Goal: Information Seeking & Learning: Learn about a topic

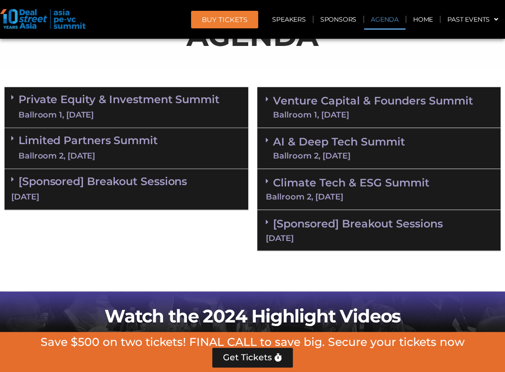
scroll to position [518, 0]
click at [339, 103] on link "Venture Capital & Founders​ Summit Ballroom 1, 11 Sept" at bounding box center [373, 107] width 200 height 23
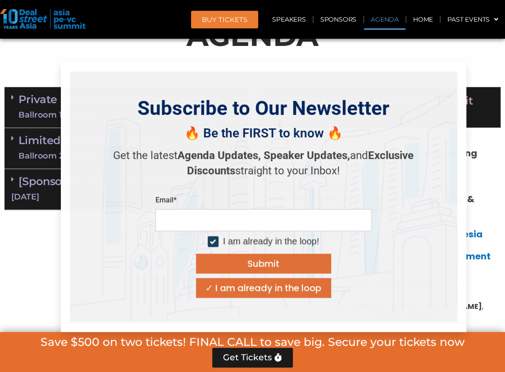
scroll to position [653, 0]
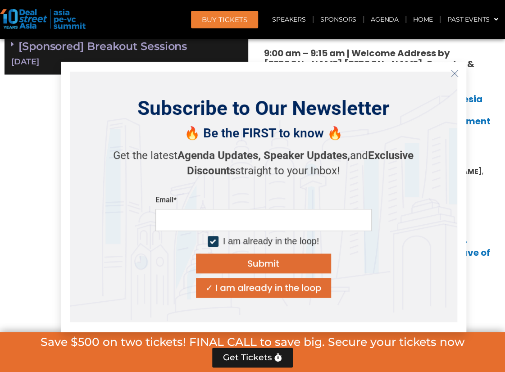
click at [454, 73] on line "Close" at bounding box center [454, 73] width 6 height 6
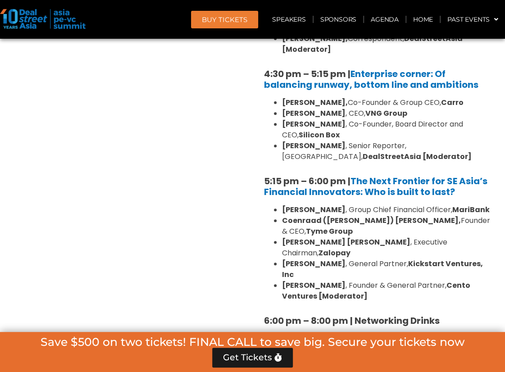
scroll to position [1735, 0]
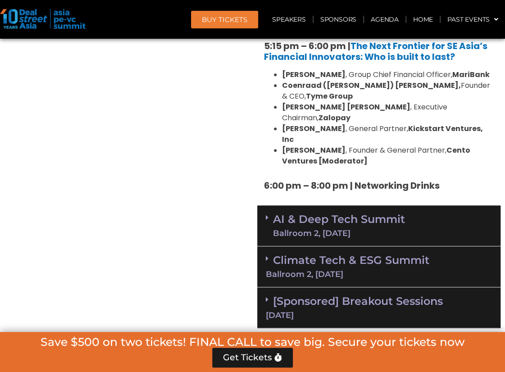
click at [299, 254] on link "Climate Tech & ESG Summit Ballroom 2, [DATE]" at bounding box center [379, 266] width 227 height 25
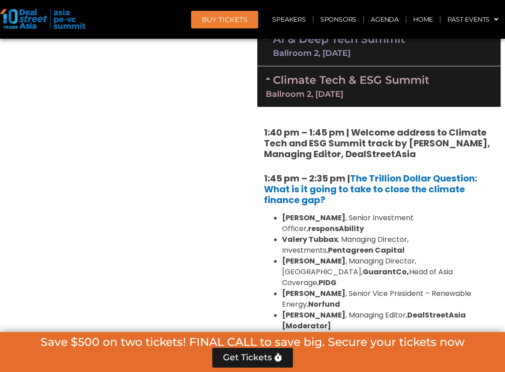
scroll to position [1780, 0]
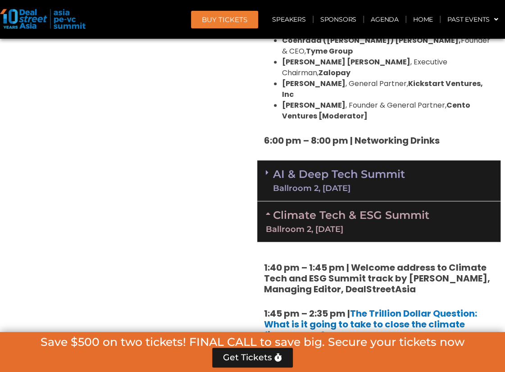
click at [273, 209] on link "Climate Tech & ESG Summit Ballroom 2, [DATE]" at bounding box center [379, 221] width 227 height 25
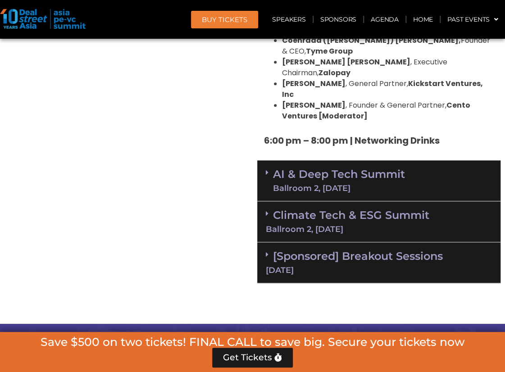
click at [267, 169] on span at bounding box center [269, 180] width 7 height 23
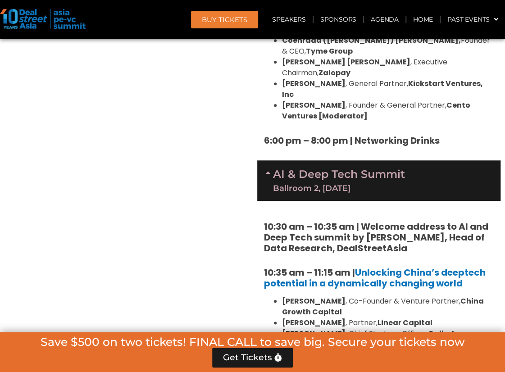
click at [267, 169] on span at bounding box center [269, 180] width 7 height 23
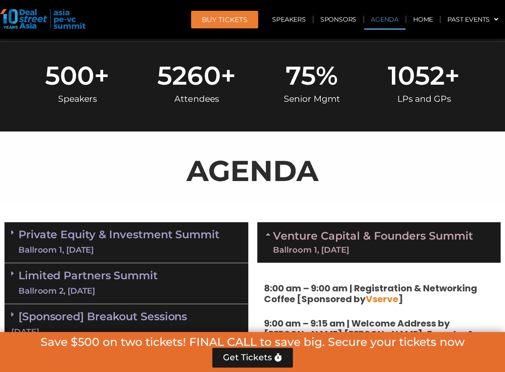
scroll to position [473, 0]
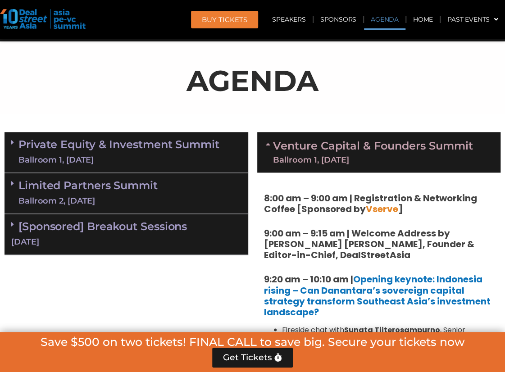
click at [268, 147] on icon at bounding box center [269, 144] width 7 height 7
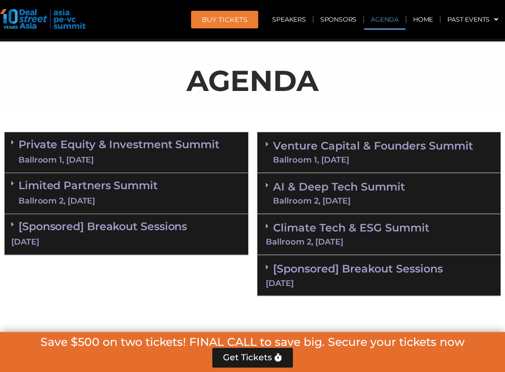
click at [299, 153] on link "Venture Capital & Founders​ Summit Ballroom 1, [DATE]" at bounding box center [373, 152] width 200 height 23
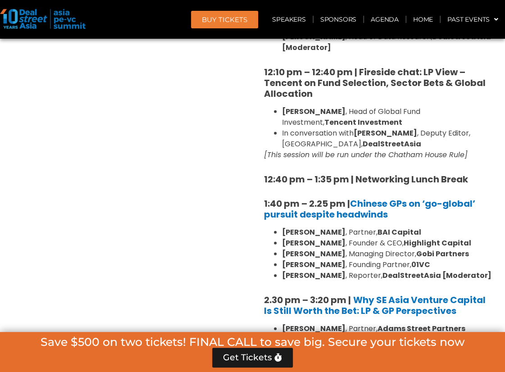
scroll to position [1194, 0]
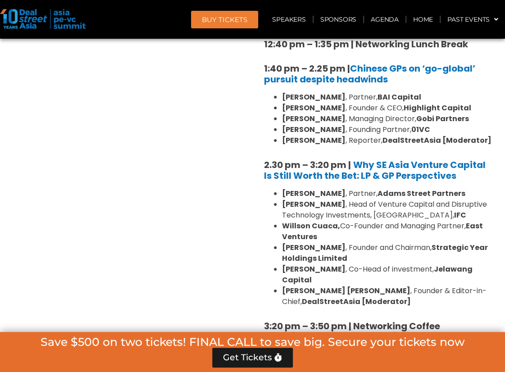
click at [278, 188] on ul "Sunil Mishra , Partner, Adams Street Partners Geetali Kumar , Head of Venture C…" at bounding box center [379, 247] width 230 height 119
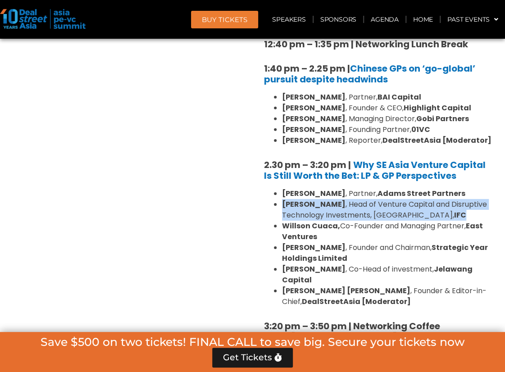
drag, startPoint x: 279, startPoint y: 193, endPoint x: 480, endPoint y: 201, distance: 200.7
click at [480, 201] on ul "Sunil Mishra , Partner, Adams Street Partners Geetali Kumar , Head of Venture C…" at bounding box center [379, 247] width 230 height 119
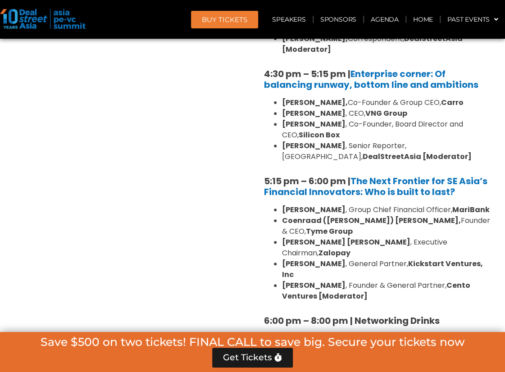
scroll to position [1780, 0]
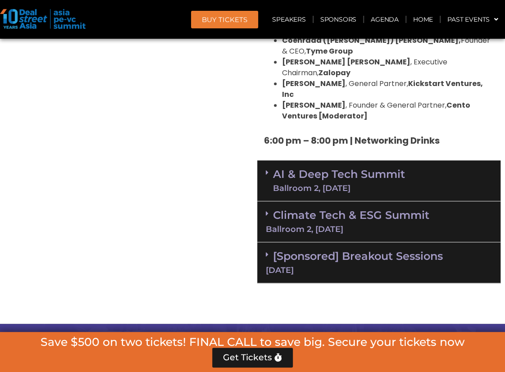
click at [265, 201] on div "Climate Tech & ESG Summit Ballroom 2, [DATE]" at bounding box center [379, 221] width 244 height 41
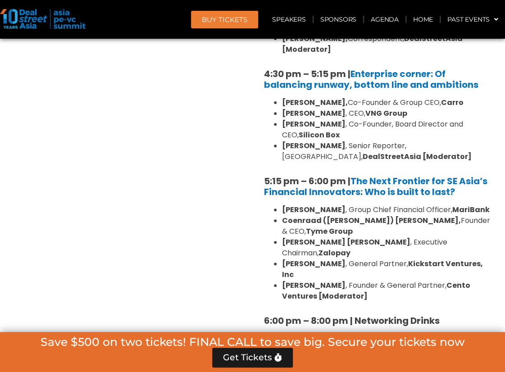
scroll to position [1420, 0]
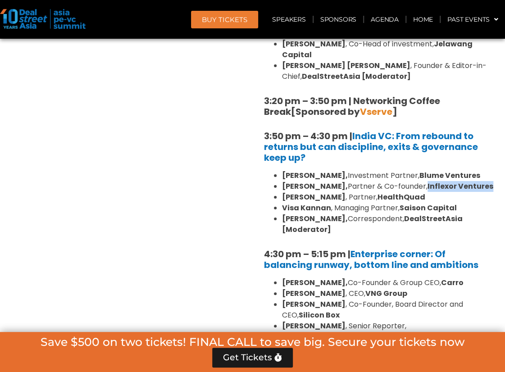
drag, startPoint x: 432, startPoint y: 162, endPoint x: 317, endPoint y: 180, distance: 115.8
click at [317, 181] on li "Pratip Mazumdar, Partner & Co-founder, Inflexor Ventures" at bounding box center [388, 186] width 212 height 11
copy strong "Inflexor Ventures"
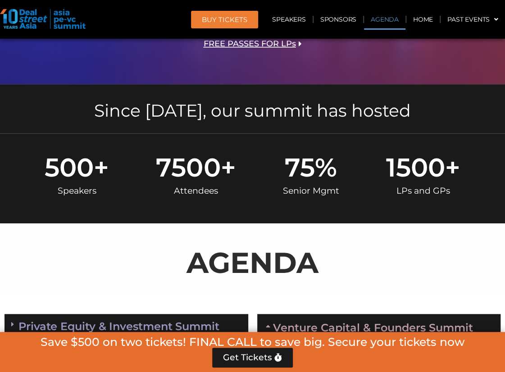
scroll to position [562, 0]
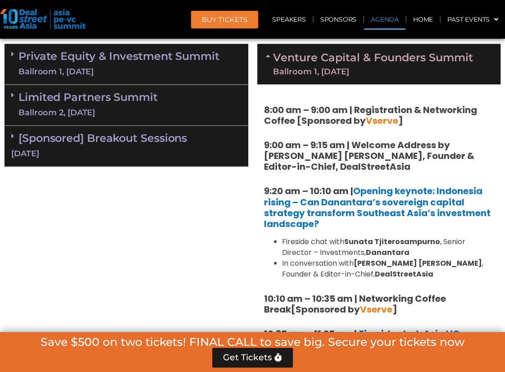
click at [41, 69] on div "Ballroom 1, [DATE]" at bounding box center [118, 71] width 201 height 11
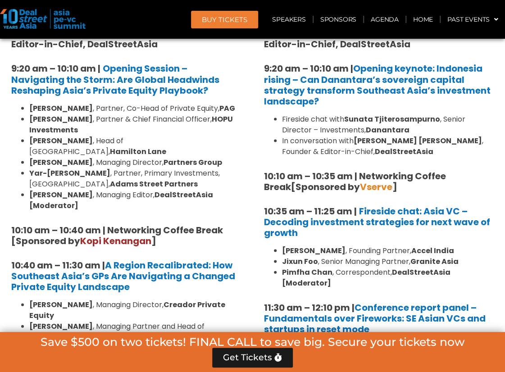
scroll to position [683, 0]
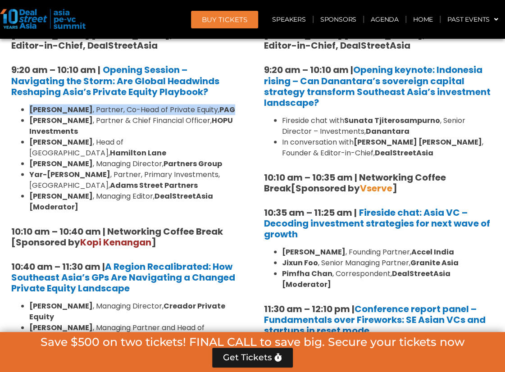
drag, startPoint x: 235, startPoint y: 107, endPoint x: 15, endPoint y: 107, distance: 219.5
click at [15, 107] on ul "Nikhil Srivastava , Partner, Co-Head of Private Equity, PAG Huanan Yang , Partn…" at bounding box center [126, 158] width 230 height 108
copy li "Nikhil Srivastava , Partner, Co-Head of Private Equity, PAG"
click at [29, 158] on li "Cyrus Driver , Managing Director, Partners Group" at bounding box center [135, 163] width 212 height 11
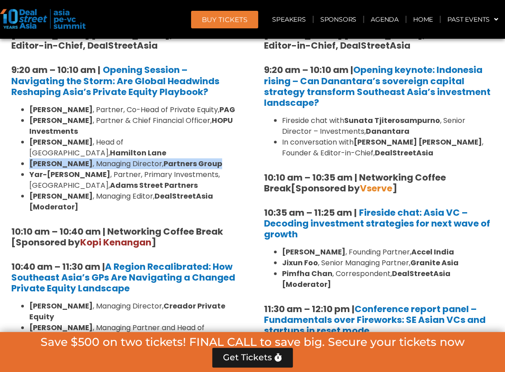
drag, startPoint x: 29, startPoint y: 153, endPoint x: 217, endPoint y: 149, distance: 188.4
click at [217, 149] on ul "Nikhil Srivastava , Partner, Co-Head of Private Equity, PAG Huanan Yang , Partn…" at bounding box center [126, 158] width 230 height 108
copy li "Cyrus Driver , Managing Director, Partners Group"
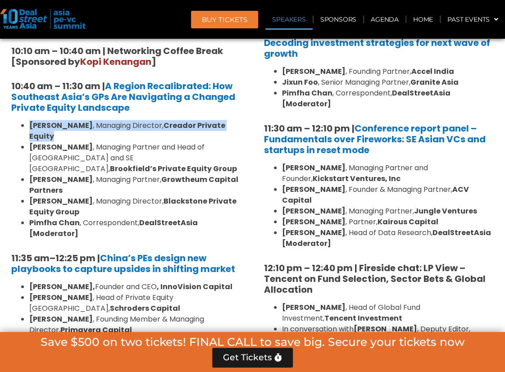
drag, startPoint x: 54, startPoint y: 119, endPoint x: 67, endPoint y: 124, distance: 14.3
click at [67, 124] on li "Omar Mahmoud , Managing Director, Creador Private Equity" at bounding box center [135, 131] width 212 height 22
copy li "Omar Mahmoud , Managing Director, Creador Private Equity"
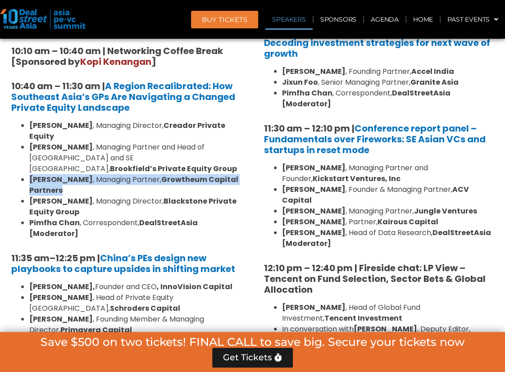
drag, startPoint x: 32, startPoint y: 158, endPoint x: 67, endPoint y: 164, distance: 36.1
click at [67, 174] on li "Amit Kunal , Managing Partner, Growtheum Capital Partners" at bounding box center [135, 185] width 212 height 22
copy li "Amit Kunal , Managing Partner, Growtheum Capital Partners"
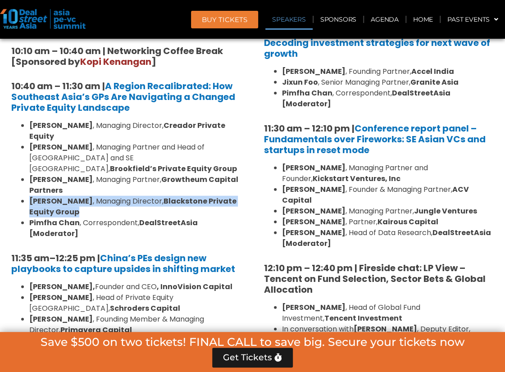
drag, startPoint x: 49, startPoint y: 182, endPoint x: 90, endPoint y: 189, distance: 42.2
click at [90, 196] on li "Aravind Krishnan , Managing Director, Blackstone Private Equity Group" at bounding box center [135, 207] width 212 height 22
copy li "Aravind Krishnan , Managing Director, Blackstone Private Equity Group"
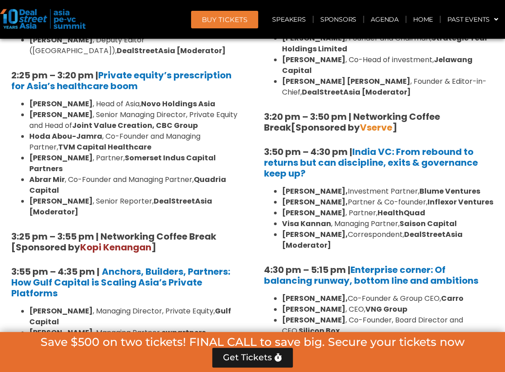
scroll to position [1539, 0]
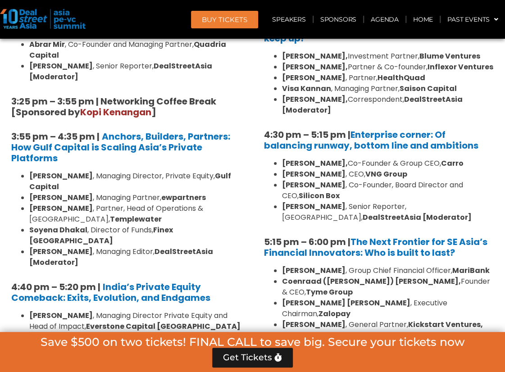
drag, startPoint x: 31, startPoint y: 230, endPoint x: 111, endPoint y: 238, distance: 80.1
click at [111, 332] on li "Jason Sambanju , Partner, CEO & Founder, Foundation Private Equity" at bounding box center [135, 343] width 212 height 22
copy li "Jason Sambanju , Partner, CEO & Founder, Foundation Private Equity"
drag, startPoint x: 26, startPoint y: 247, endPoint x: 75, endPoint y: 260, distance: 50.2
click at [75, 311] on ul "Roshini Bakshi , Managing Director Private Equity and Head of Impact, Everstone…" at bounding box center [126, 354] width 230 height 87
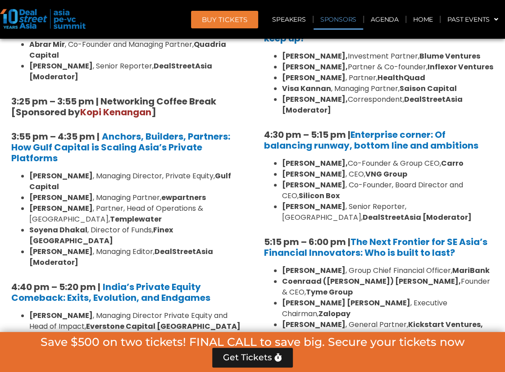
copy li "Hywel Phillip , Partner and General Counsel, Synergy Capital"
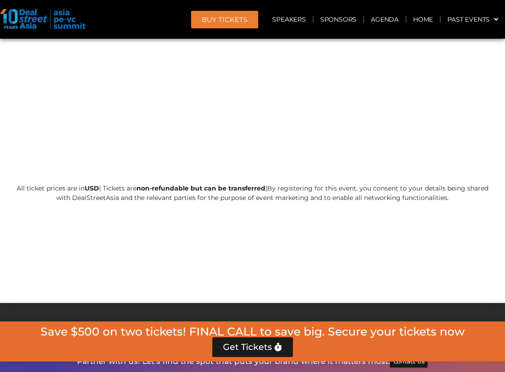
scroll to position [5113, 0]
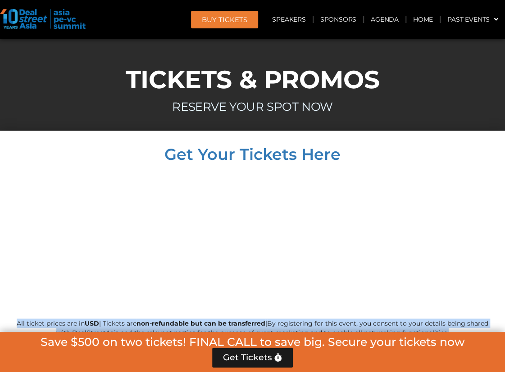
drag, startPoint x: 13, startPoint y: 212, endPoint x: 479, endPoint y: 234, distance: 466.5
click at [479, 234] on div "Get Your Tickets Here All ticket prices are in USD | Tickets are non-refundable…" at bounding box center [252, 284] width 505 height 307
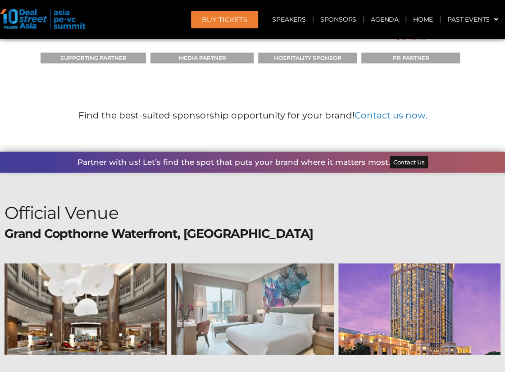
scroll to position [7119, 0]
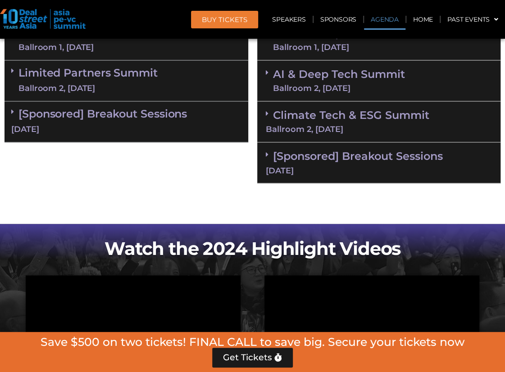
scroll to position [496, 0]
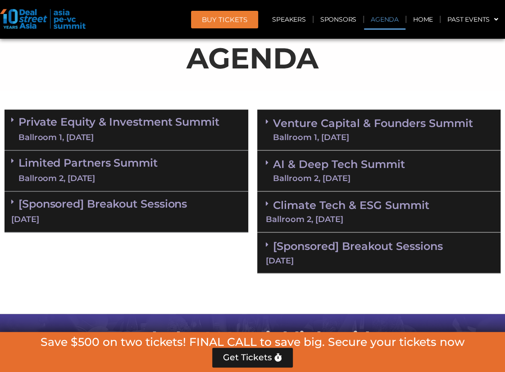
click at [274, 126] on link "Venture Capital & Founders​ Summit Ballroom 1, [DATE]" at bounding box center [373, 129] width 200 height 23
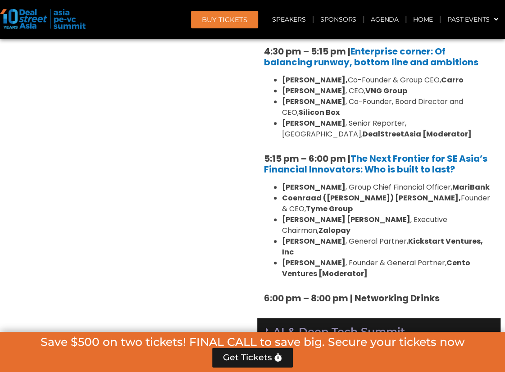
scroll to position [1713, 0]
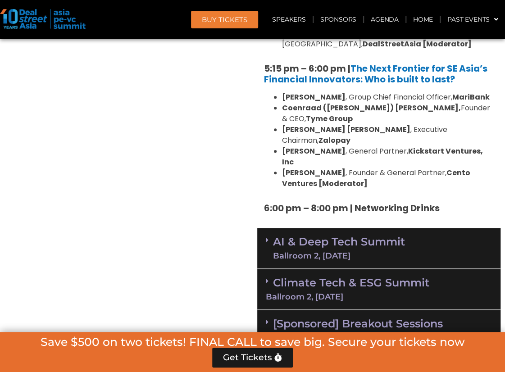
click at [304, 269] on div "Climate Tech & ESG Summit Ballroom 2, [DATE]" at bounding box center [379, 289] width 244 height 41
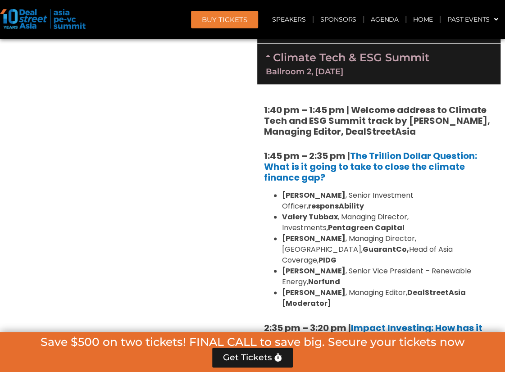
scroll to position [2118, 0]
